Goal: Navigation & Orientation: Understand site structure

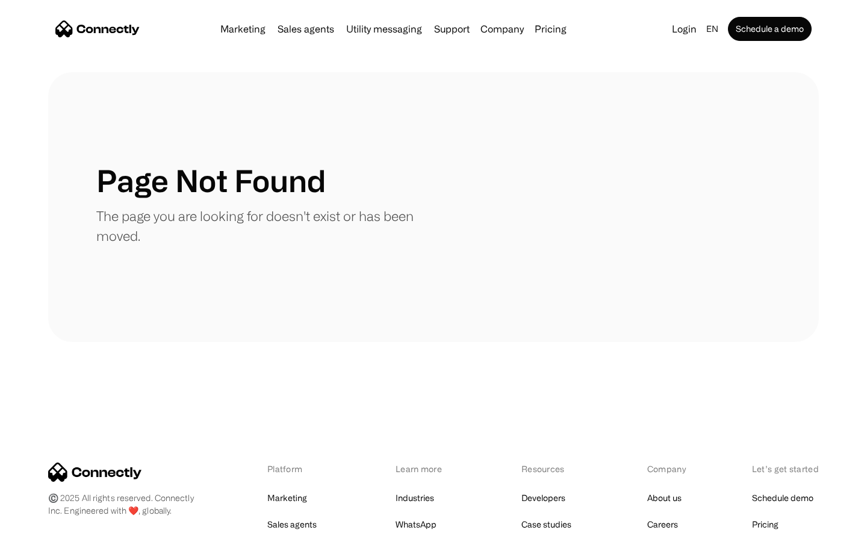
scroll to position [220, 0]
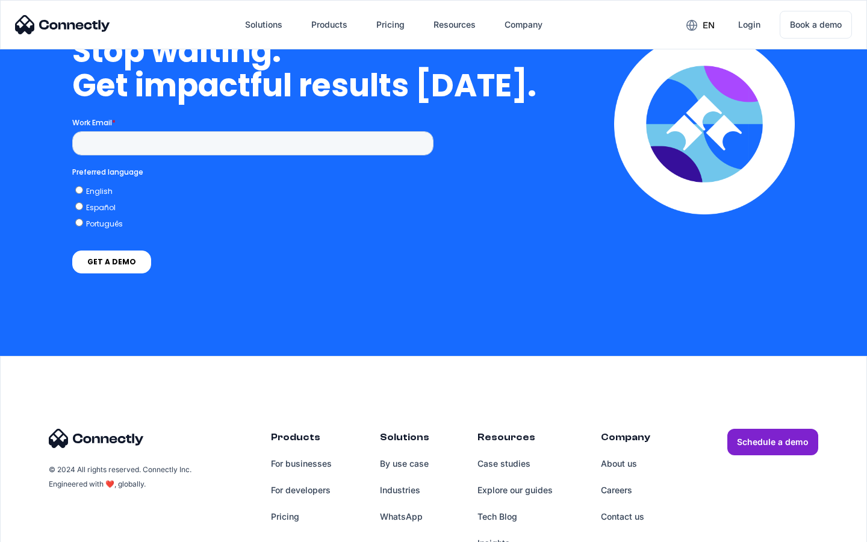
scroll to position [4953, 0]
